Goal: Find contact information: Find contact information

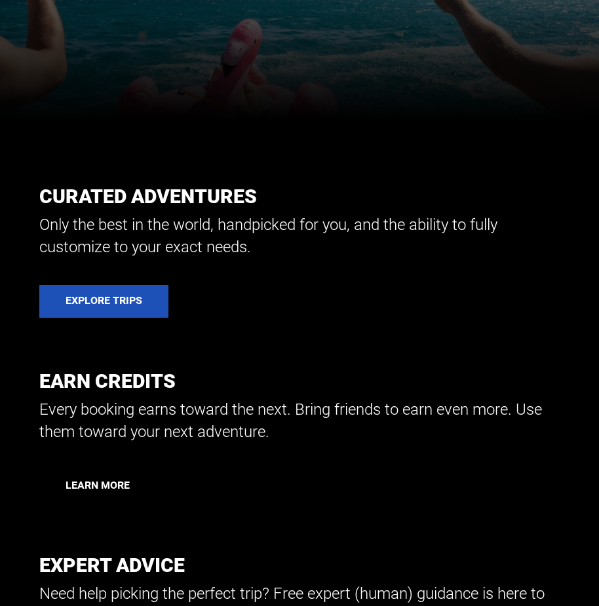
scroll to position [524, 0]
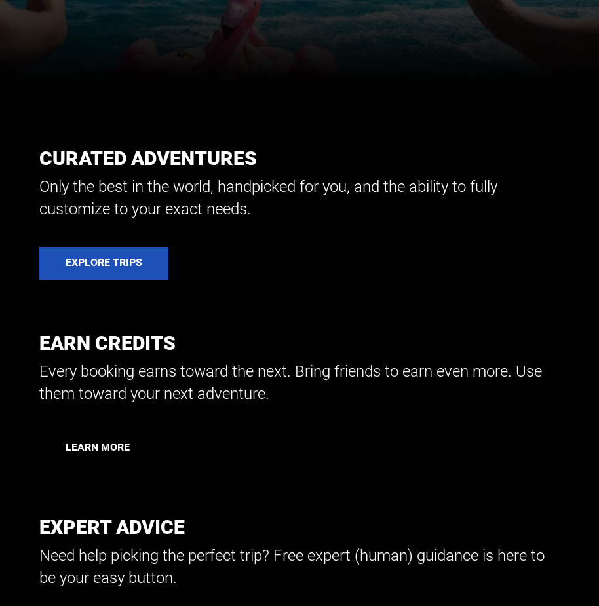
click at [148, 440] on link "Learn More" at bounding box center [97, 447] width 117 height 33
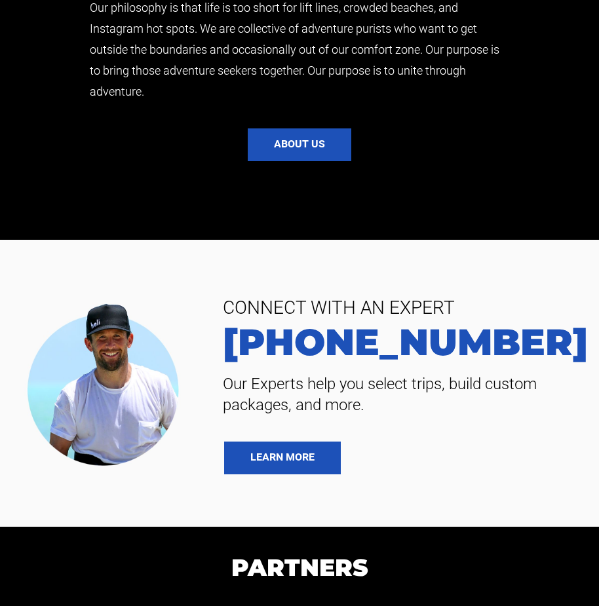
scroll to position [3057, 0]
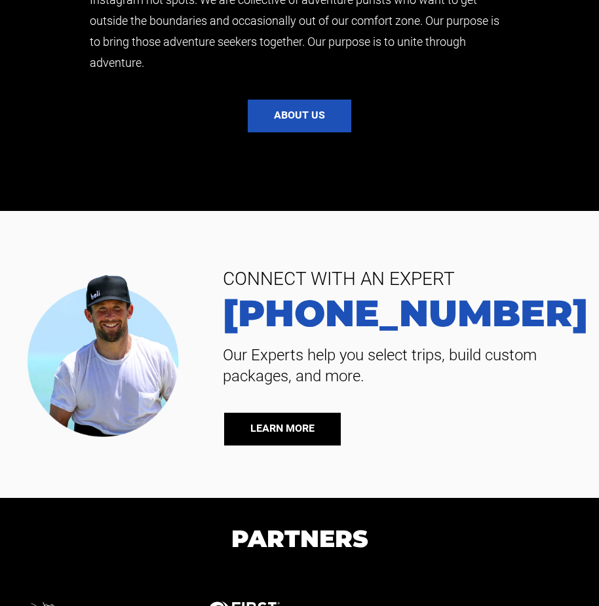
click at [275, 438] on link "LEARN MORE" at bounding box center [282, 429] width 117 height 33
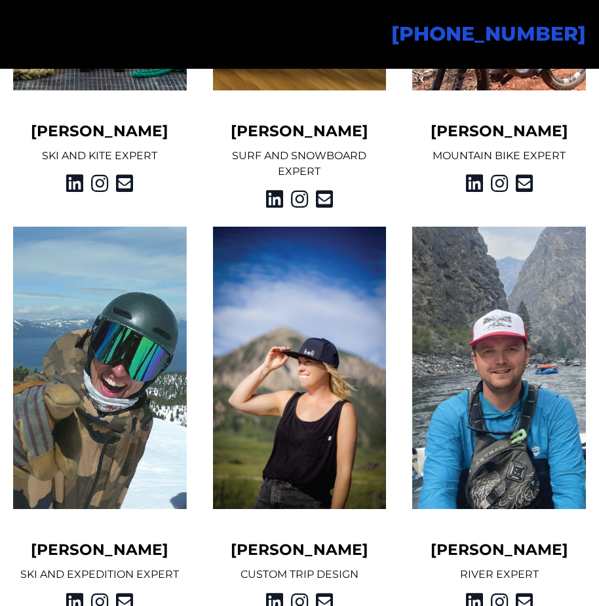
scroll to position [1477, 0]
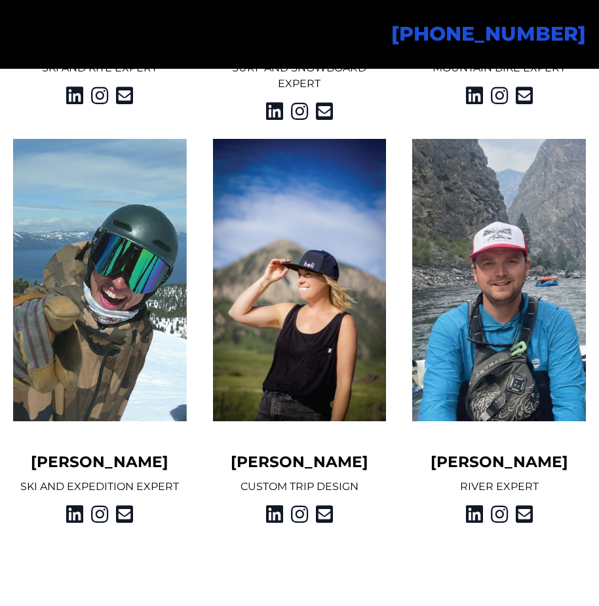
click at [115, 363] on img at bounding box center [100, 280] width 174 height 283
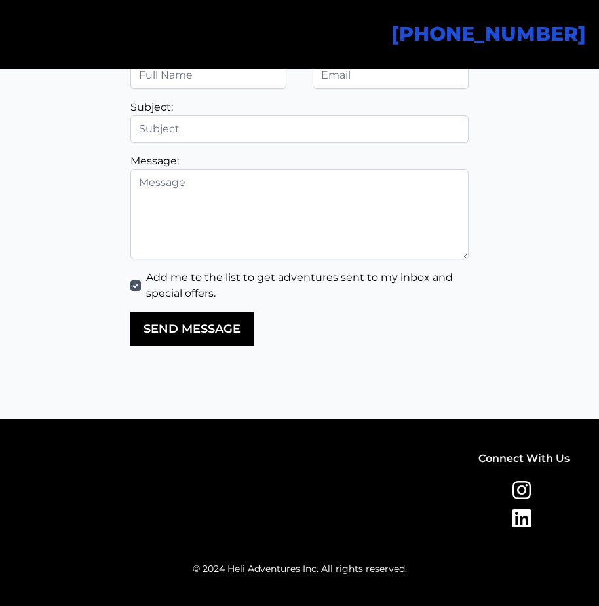
scroll to position [2973, 0]
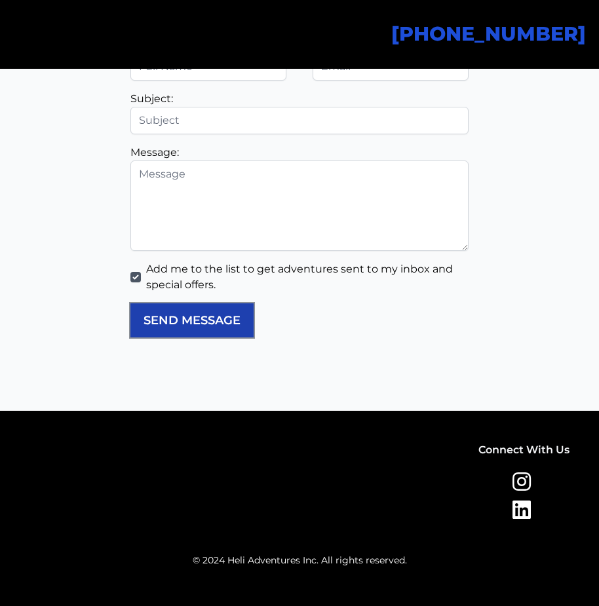
click at [219, 320] on button "SEND MESSAGE" at bounding box center [191, 320] width 123 height 34
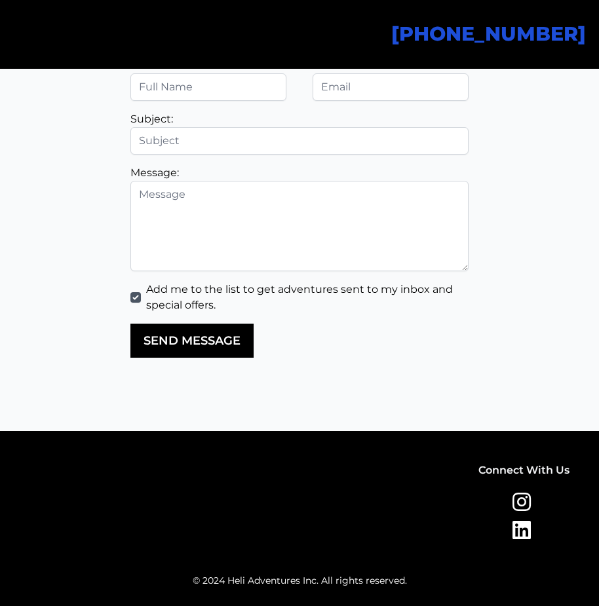
click at [310, 364] on section "CONTACT THE TEAM Email Name Full Name: Email: Subject: Message: Add me to the l…" at bounding box center [299, 186] width 599 height 489
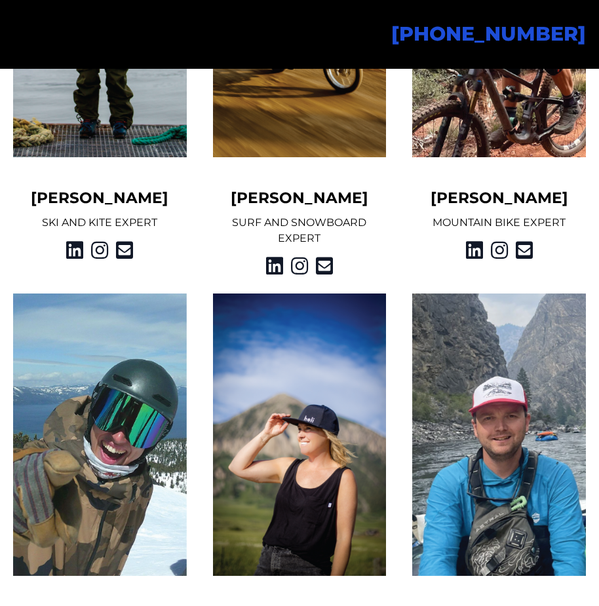
scroll to position [1314, 0]
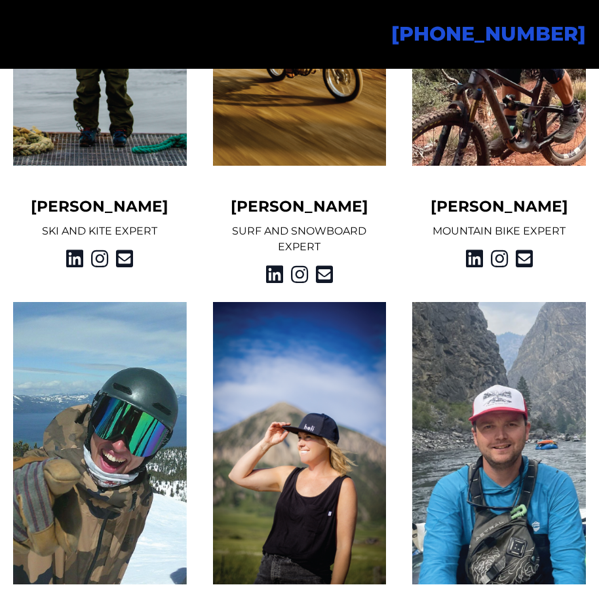
click at [104, 340] on img at bounding box center [100, 443] width 174 height 283
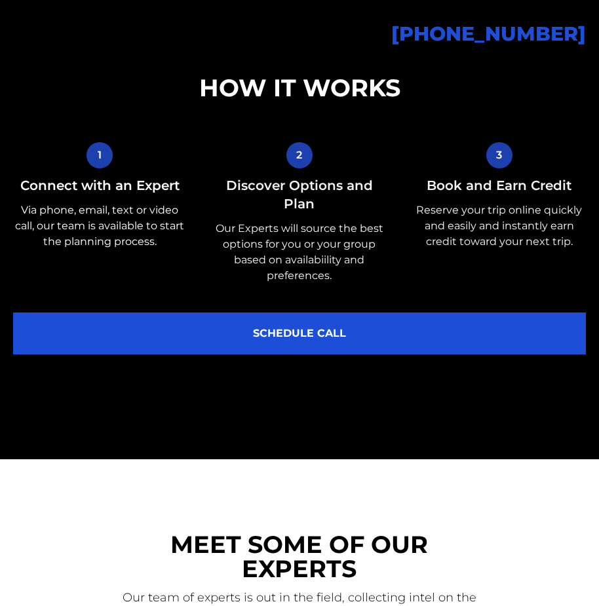
scroll to position [440, 0]
